Goal: Task Accomplishment & Management: Manage account settings

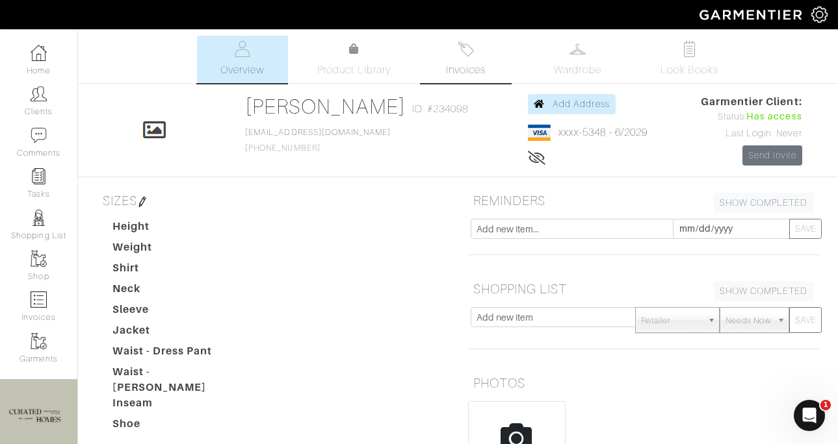
click at [467, 64] on span "Invoices" at bounding box center [466, 70] width 40 height 16
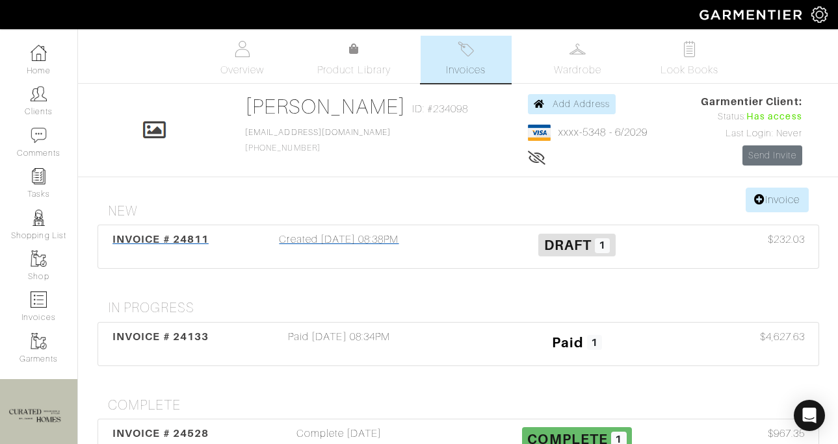
click at [431, 251] on div "Created 10/07/25 08:38PM" at bounding box center [339, 247] width 238 height 30
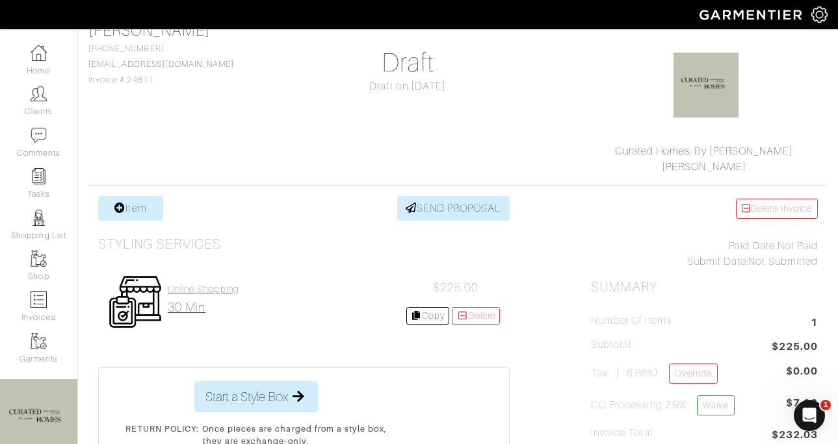
click at [190, 309] on h2 "30 min" at bounding box center [203, 307] width 71 height 15
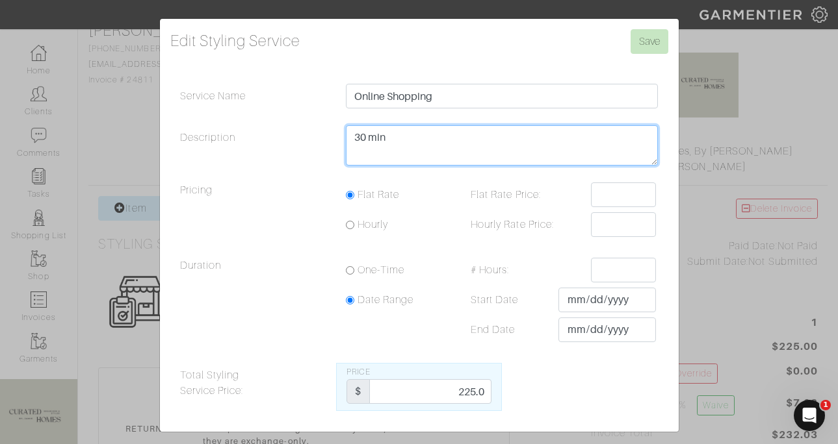
click at [406, 145] on textarea "30 min" at bounding box center [502, 145] width 313 height 40
click at [406, 144] on textarea "30 min" at bounding box center [502, 145] width 313 height 40
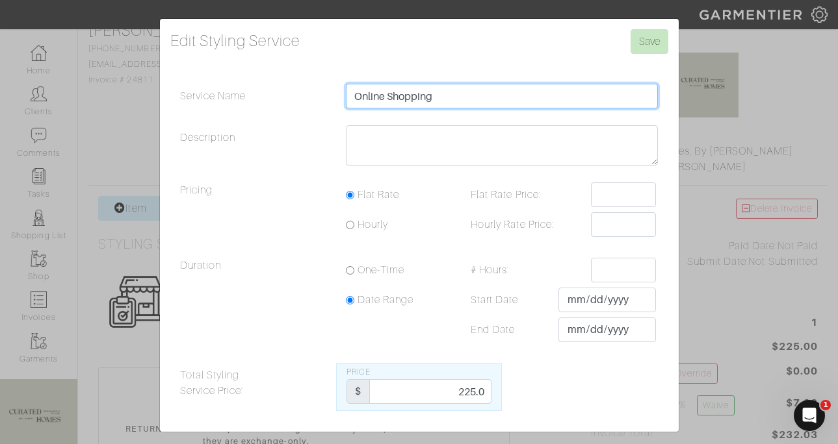
click at [485, 99] on input "Online Shopping" at bounding box center [502, 96] width 313 height 25
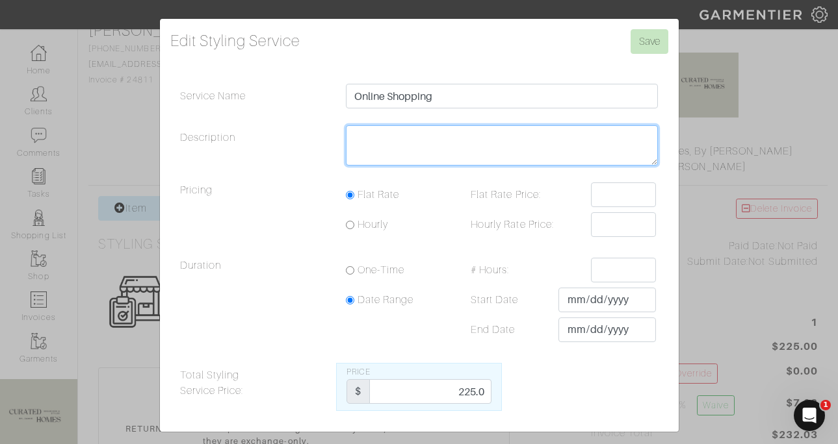
click at [362, 146] on textarea "30 min" at bounding box center [502, 145] width 313 height 40
type textarea "one hour"
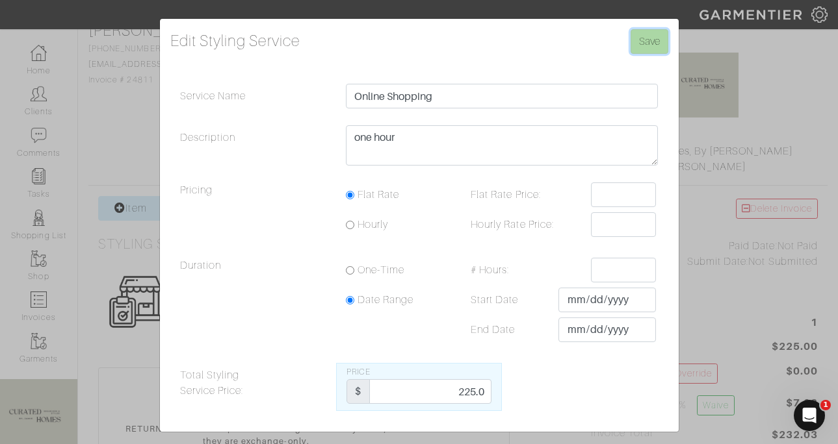
click at [648, 38] on input "Save" at bounding box center [649, 41] width 38 height 25
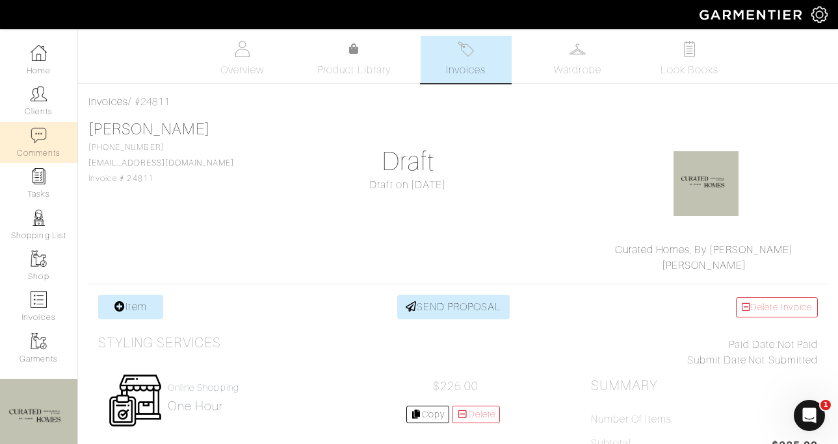
click at [51, 142] on link "Comments" at bounding box center [38, 142] width 77 height 41
click at [250, 64] on span "Overview" at bounding box center [242, 70] width 44 height 16
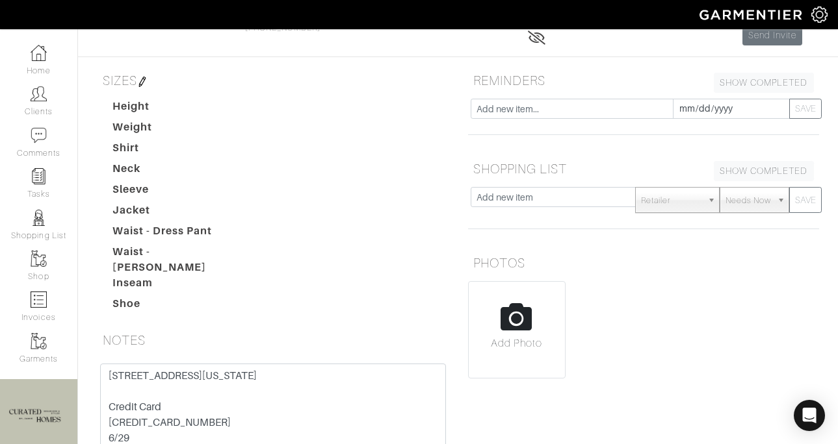
scroll to position [303, 0]
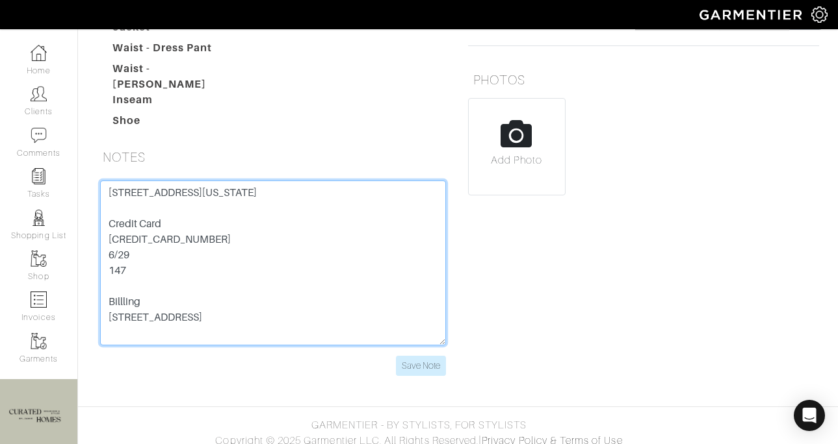
click at [181, 247] on textarea "[STREET_ADDRESS][US_STATE] Credit Card [CREDIT_CARD_NUMBER] 6/29 147 Billling […" at bounding box center [273, 263] width 346 height 165
click at [181, 248] on textarea "[STREET_ADDRESS][US_STATE] Credit Card [CREDIT_CARD_NUMBER] 6/29 147 Billling […" at bounding box center [273, 263] width 346 height 165
click at [170, 327] on textarea "[STREET_ADDRESS][US_STATE] Credit Card [CREDIT_CARD_NUMBER] 6/29 147 Billling […" at bounding box center [273, 263] width 346 height 165
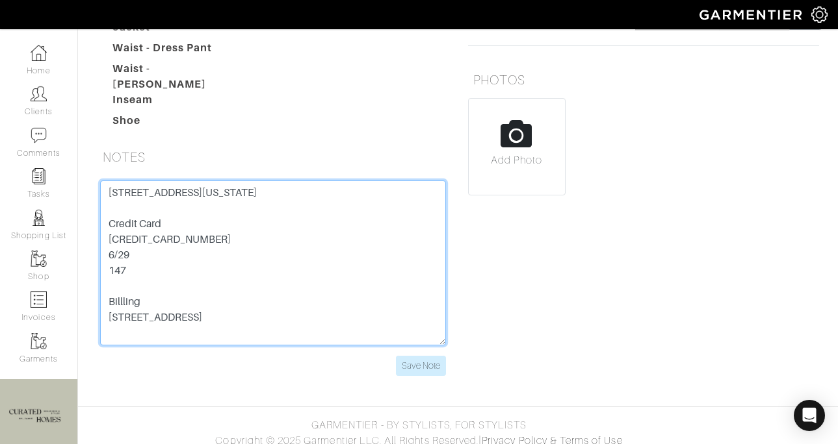
click at [170, 327] on textarea "[STREET_ADDRESS][US_STATE] Credit Card [CREDIT_CARD_NUMBER] 6/29 147 Billling […" at bounding box center [273, 263] width 346 height 165
click at [150, 181] on textarea "[STREET_ADDRESS][US_STATE] Credit Card [CREDIT_CARD_NUMBER] 6/29 147 Billling […" at bounding box center [273, 263] width 346 height 165
click at [156, 283] on textarea "[STREET_ADDRESS][US_STATE] Credit Card [CREDIT_CARD_NUMBER] 6/29 147 Billling […" at bounding box center [273, 263] width 346 height 165
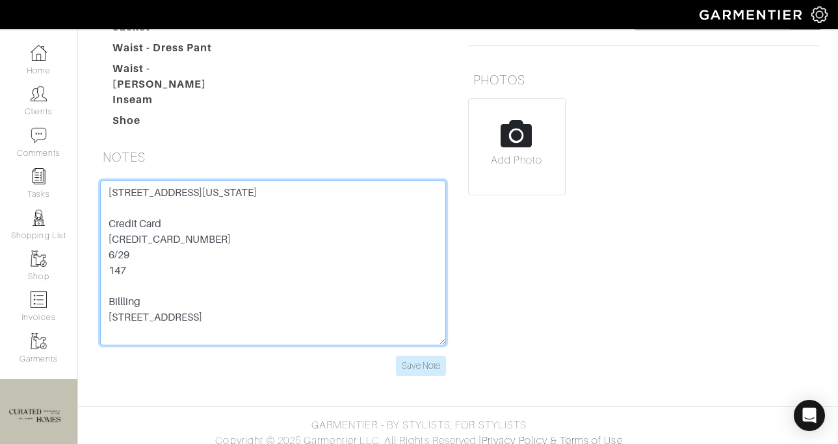
click at [192, 249] on textarea "[STREET_ADDRESS][US_STATE] Credit Card [CREDIT_CARD_NUMBER] 6/29 147 Billling […" at bounding box center [273, 263] width 346 height 165
